Goal: Task Accomplishment & Management: Use online tool/utility

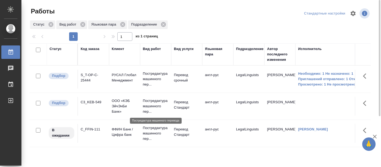
click at [148, 102] on p "Постредактура машинного пер..." at bounding box center [156, 106] width 26 height 16
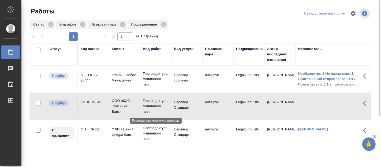
click at [148, 102] on p "Постредактура машинного пер..." at bounding box center [156, 106] width 26 height 16
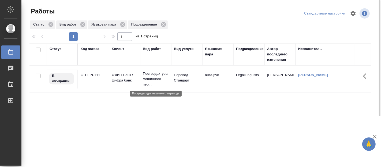
click at [160, 81] on p "Постредактура машинного пер..." at bounding box center [156, 79] width 26 height 16
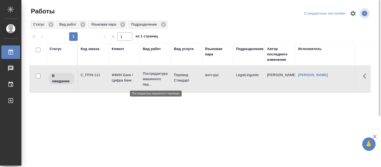
click at [160, 81] on p "Постредактура машинного пер..." at bounding box center [156, 79] width 26 height 16
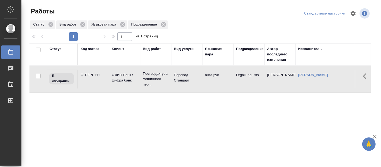
click at [27, 112] on div "Работы Стандартные настройки Статус Вид работ Языковая пара Подразделение 1 1 и…" at bounding box center [203, 119] width 352 height 239
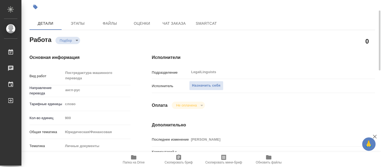
type textarea "x"
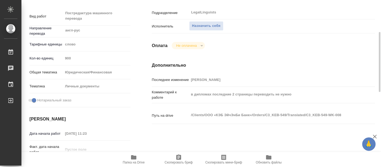
type textarea "x"
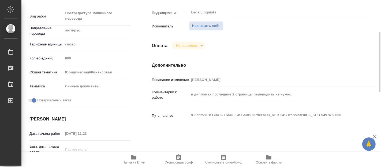
type textarea "x"
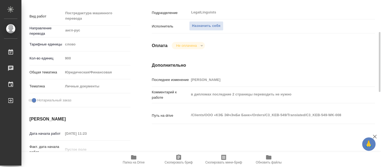
type textarea "x"
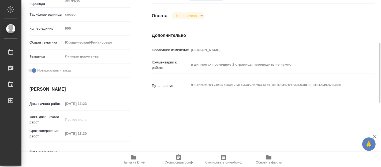
scroll to position [149, 0]
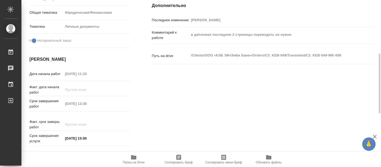
type textarea "x"
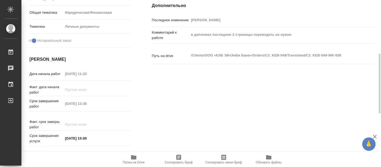
type textarea "x"
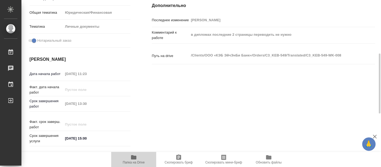
click at [134, 160] on icon "button" at bounding box center [134, 157] width 6 height 6
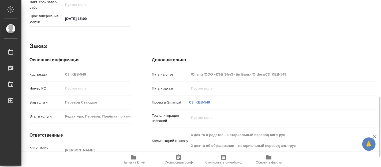
scroll to position [296, 0]
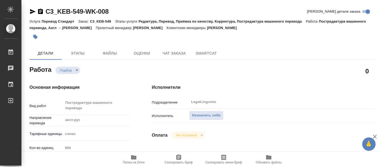
type textarea "x"
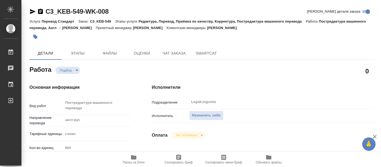
click at [134, 157] on icon "button" at bounding box center [133, 157] width 5 height 4
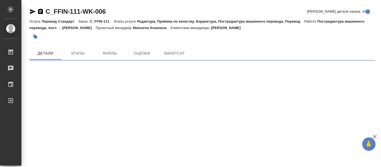
click at [168, 47] on div ".cls-1 fill:#fff; AWATERA Fadeeva Elena Работы Чаты График Выйти C_FFIN-111-WK-…" at bounding box center [190, 83] width 381 height 167
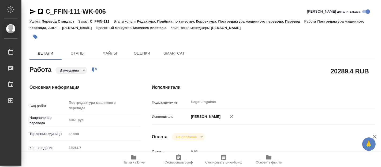
type textarea "x"
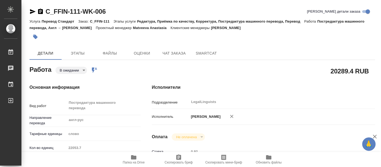
type textarea "x"
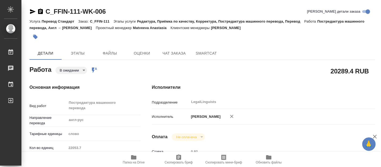
type textarea "x"
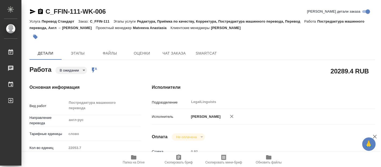
type textarea "x"
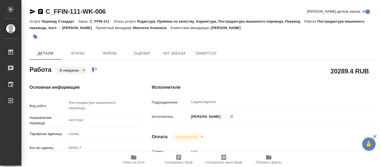
type textarea "x"
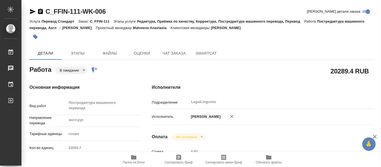
click at [83, 71] on body "🙏 .cls-1 fill:#fff; AWATERA Fadeeva Elena Работы 0 Чаты График Выйти C_FFIN-111…" at bounding box center [190, 83] width 381 height 167
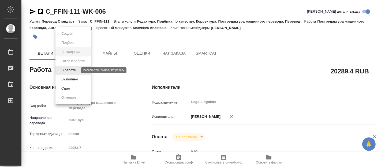
click at [65, 70] on button "В работе" at bounding box center [69, 70] width 18 height 6
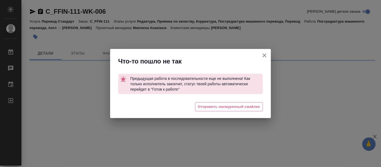
click at [264, 55] on icon "button" at bounding box center [265, 55] width 4 height 4
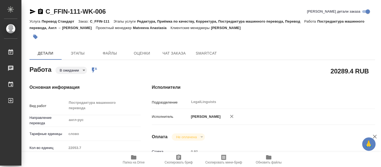
type textarea "x"
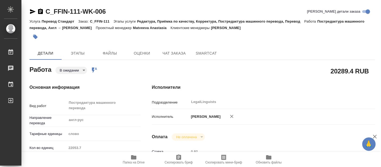
type textarea "x"
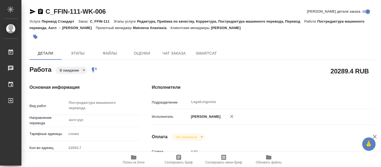
type textarea "x"
